Goal: Task Accomplishment & Management: Complete application form

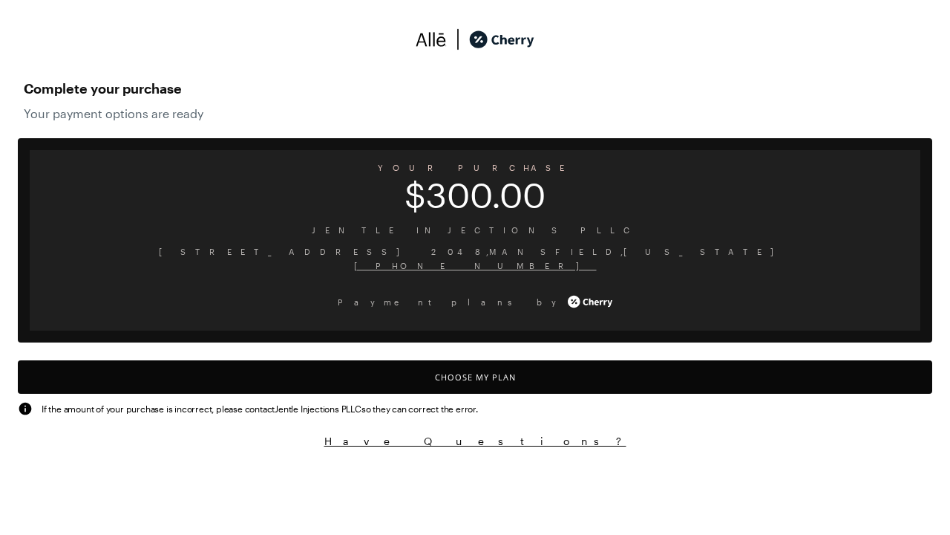
click at [475, 376] on button "Choose My Plan" at bounding box center [475, 376] width 915 height 33
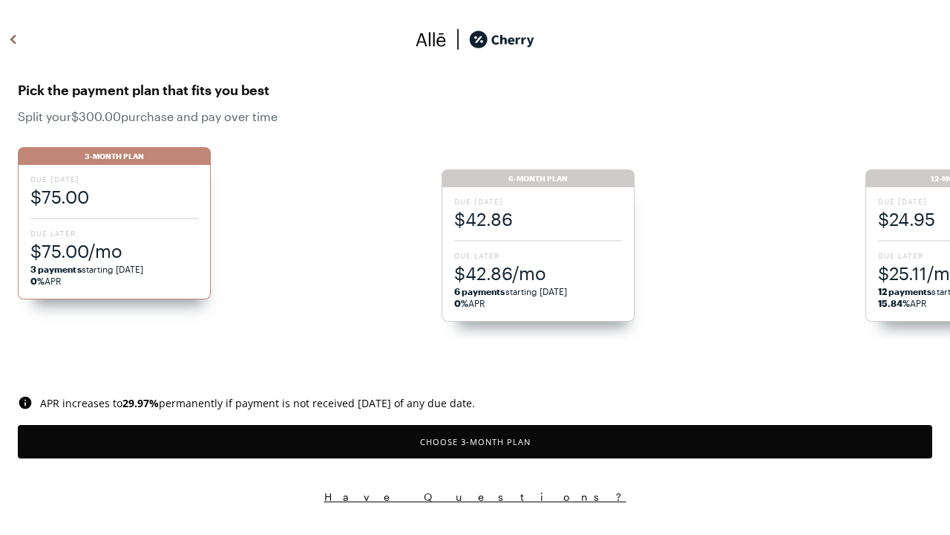
click at [475, 441] on button "Choose 3 -Month Plan" at bounding box center [475, 441] width 915 height 33
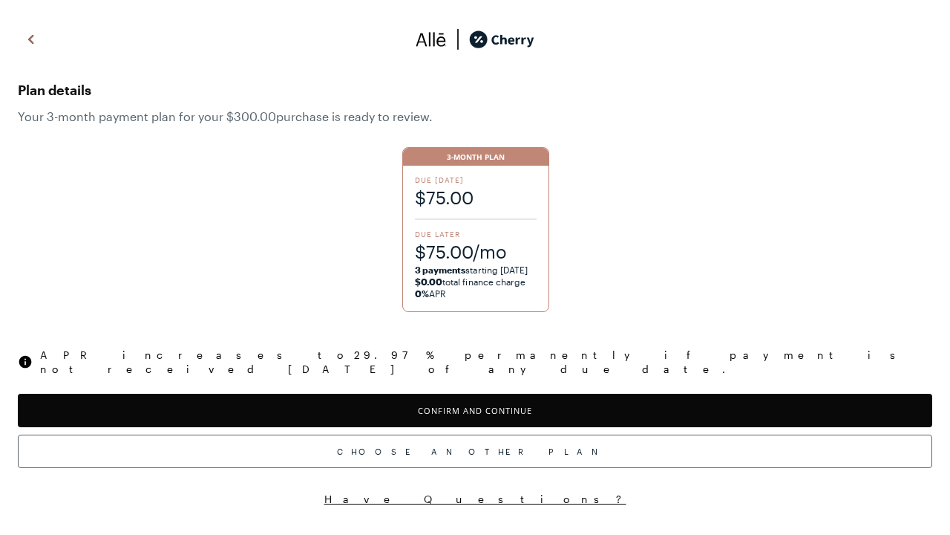
click at [475, 396] on button "Confirm and Continue" at bounding box center [475, 409] width 915 height 33
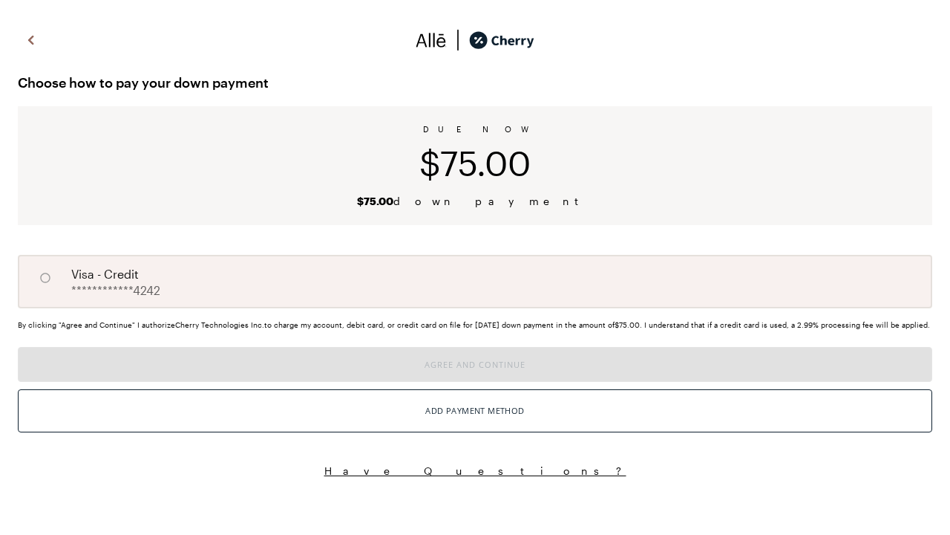
click at [45, 278] on input "A" at bounding box center [45, 277] width 25 height 25
radio input "true"
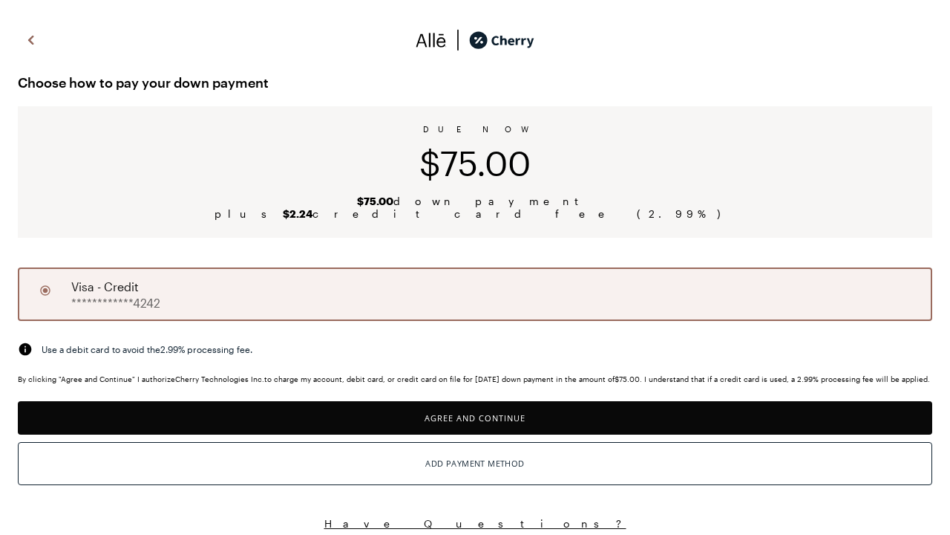
click at [475, 426] on button "Agree and Continue" at bounding box center [475, 417] width 915 height 33
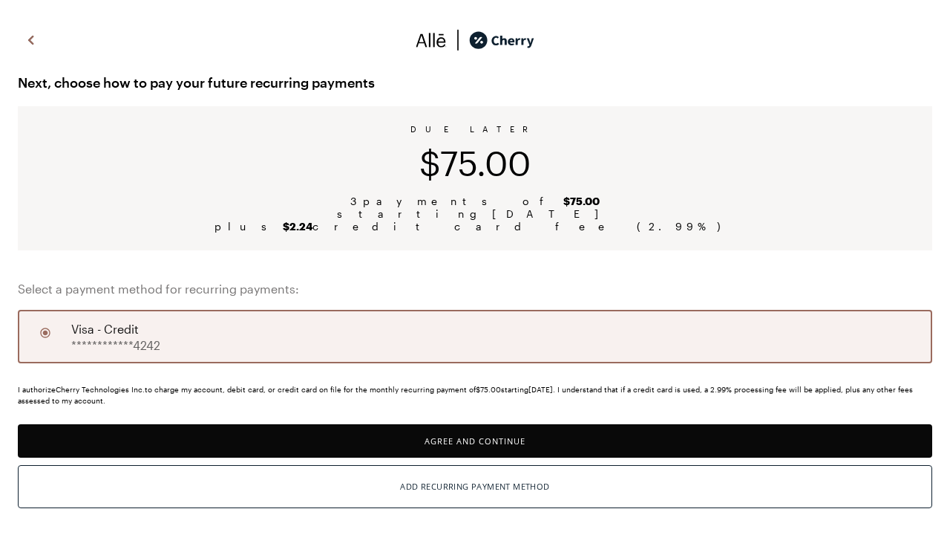
click at [475, 440] on button "Agree and Continue" at bounding box center [475, 440] width 915 height 33
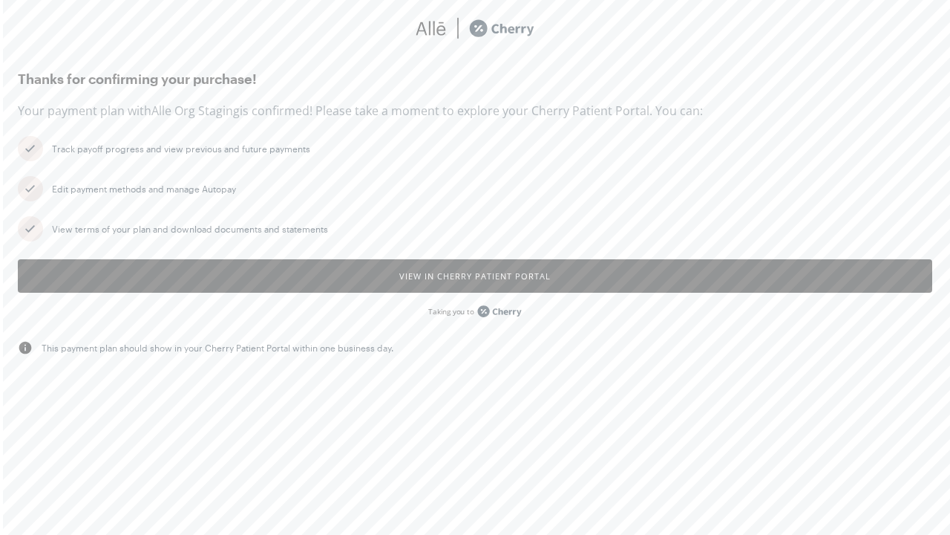
scroll to position [11, 0]
